Goal: Browse casually: Explore the website without a specific task or goal

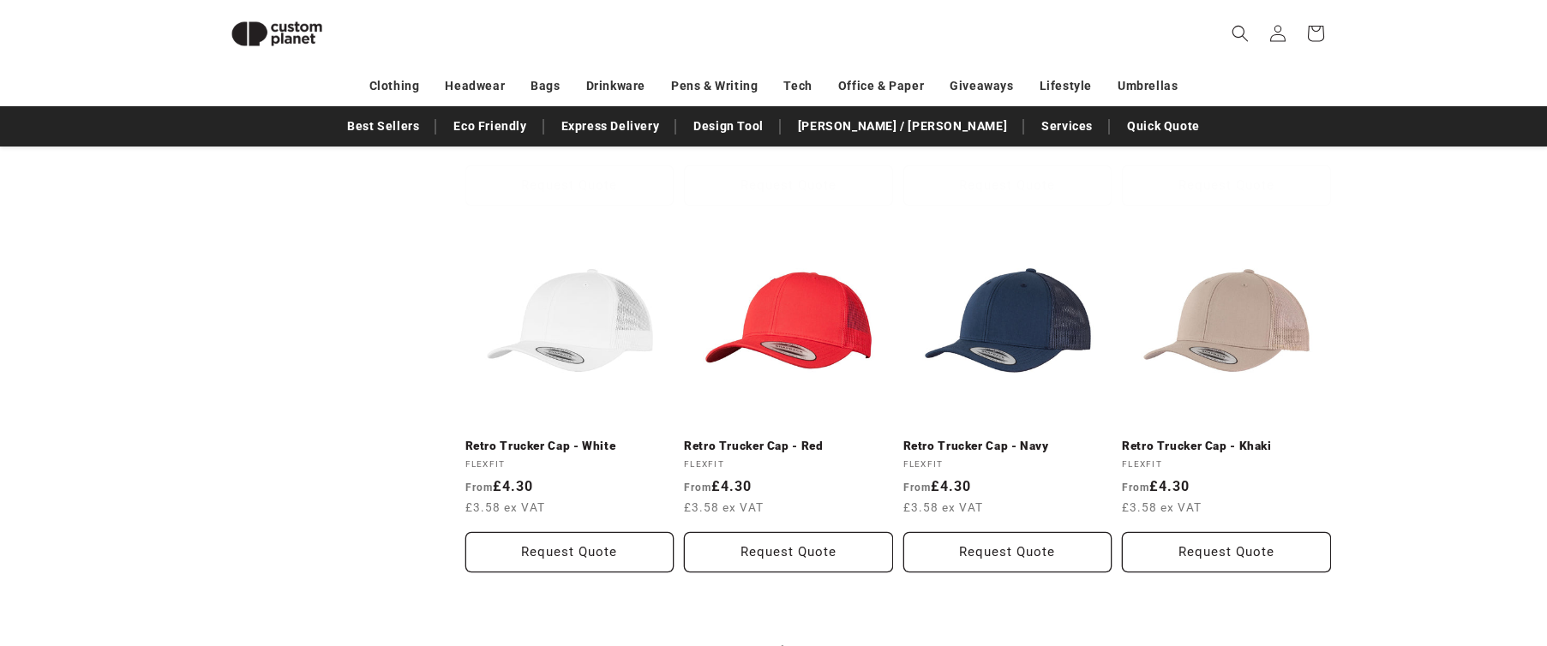
scroll to position [1732, 0]
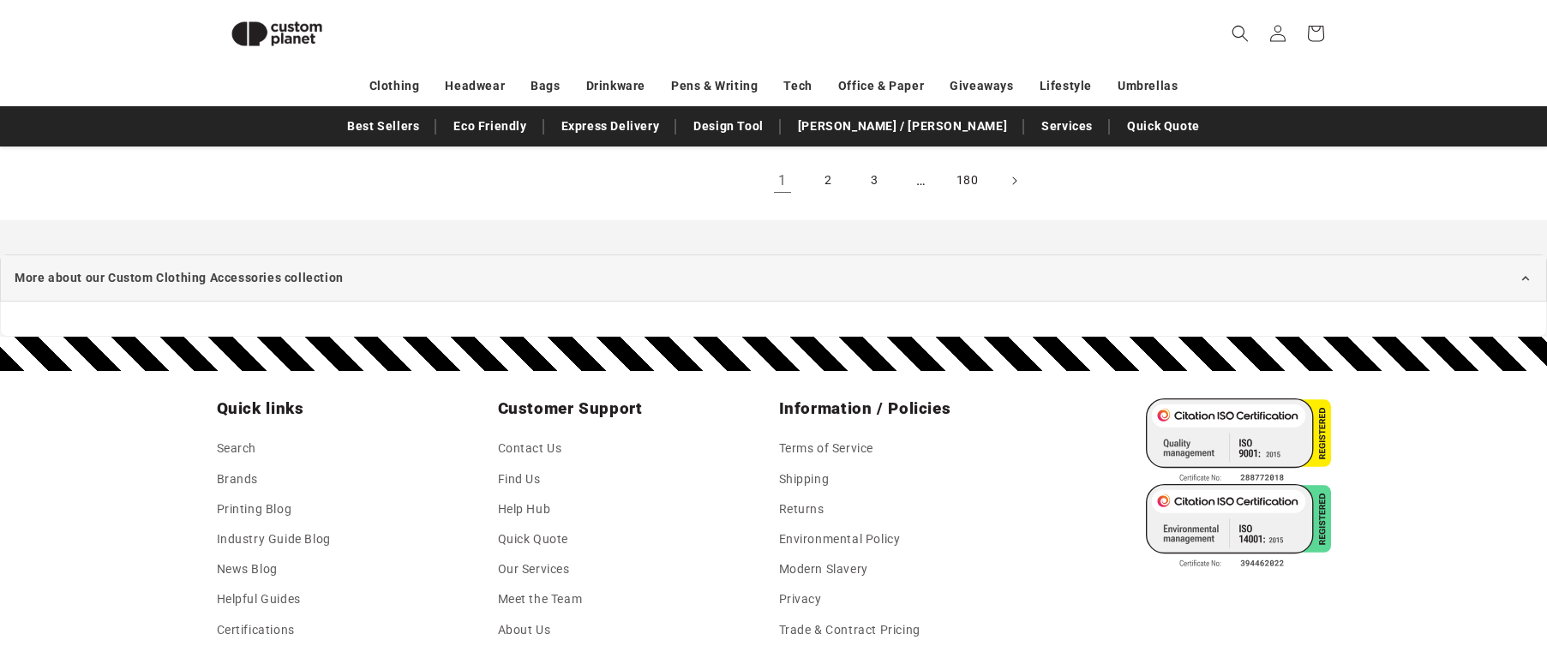
scroll to position [2203, 0]
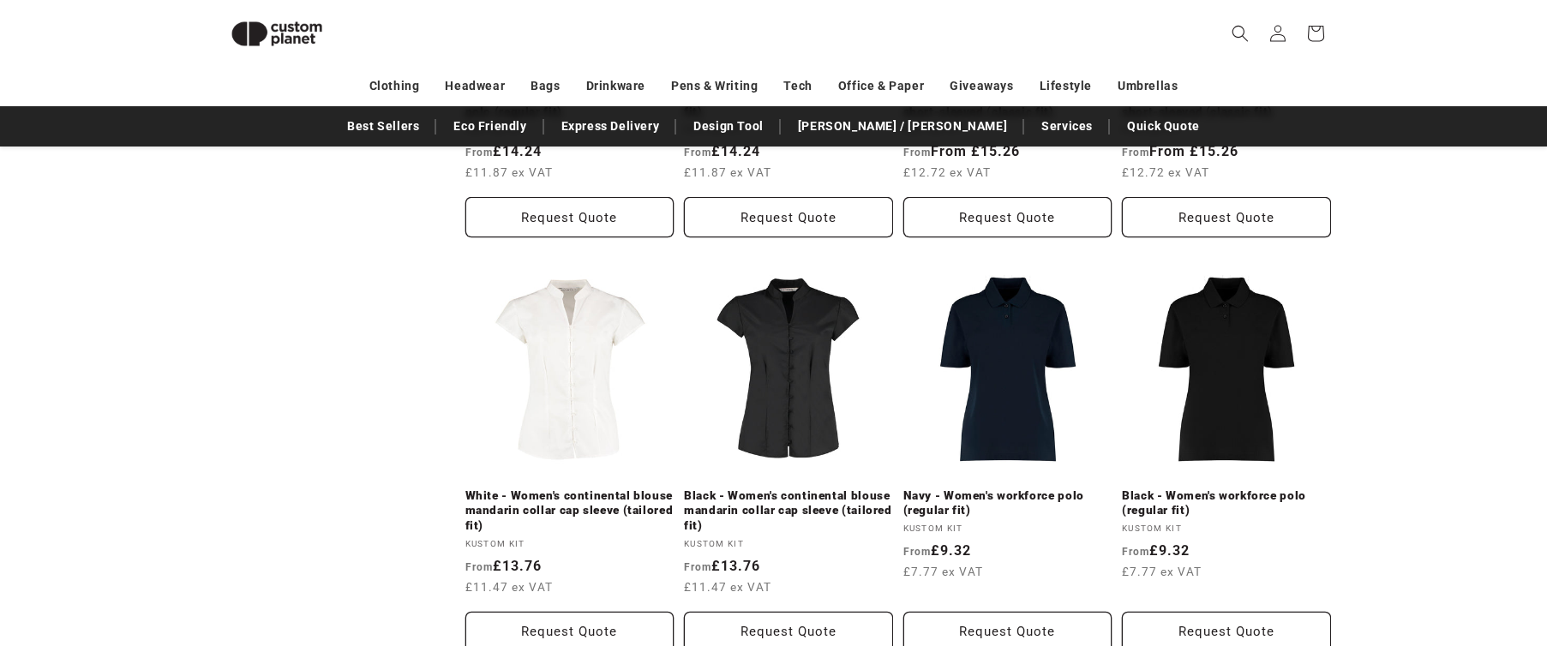
scroll to position [1136, 0]
